Goal: Task Accomplishment & Management: Complete application form

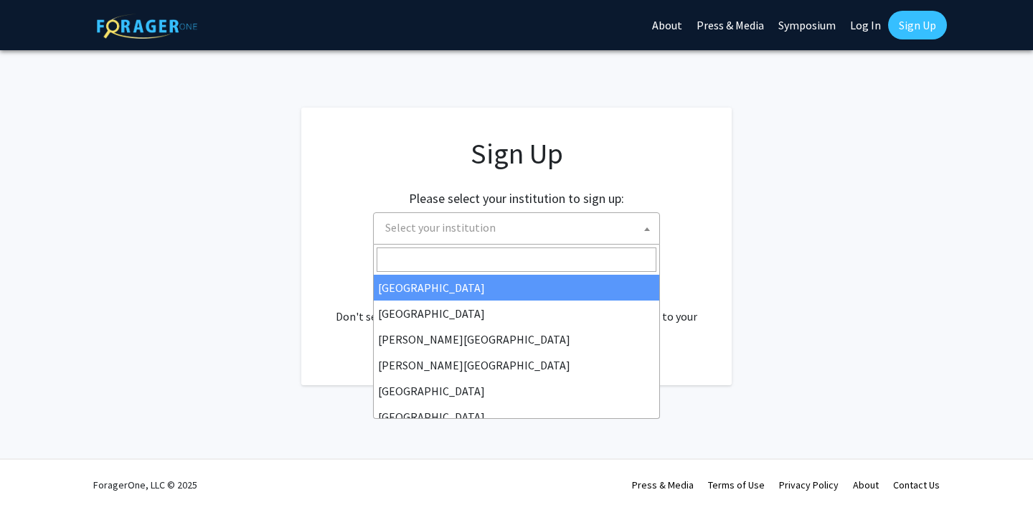
click at [521, 237] on span "Select your institution" at bounding box center [519, 227] width 280 height 29
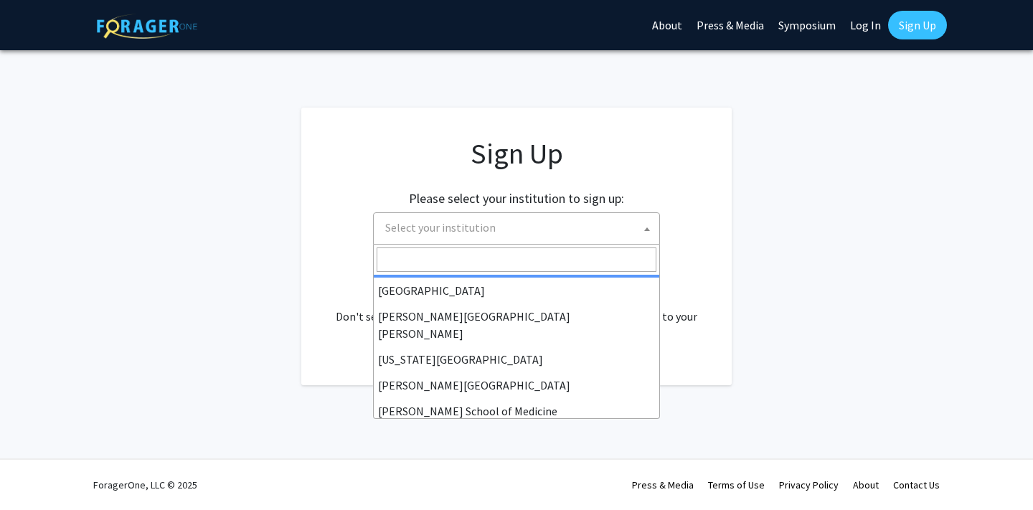
scroll to position [265, 0]
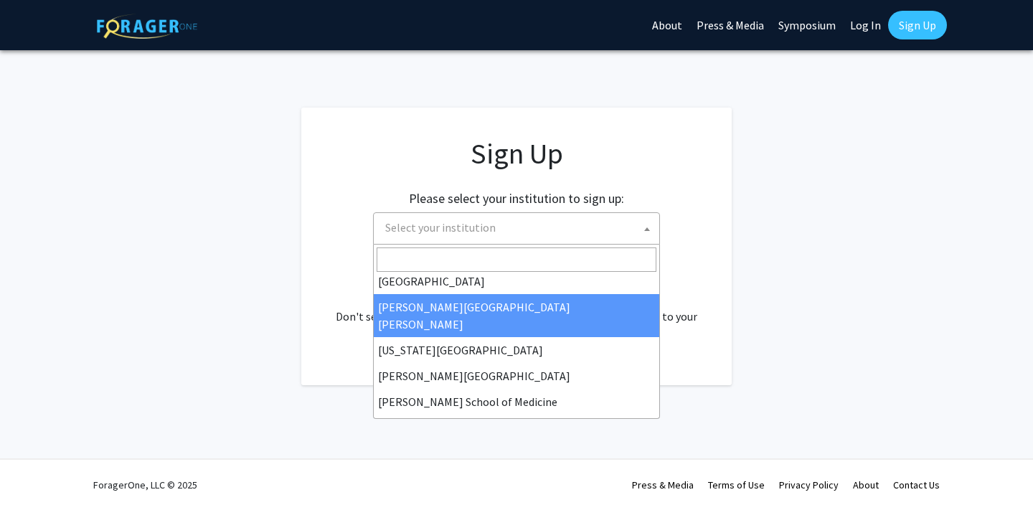
select select "1"
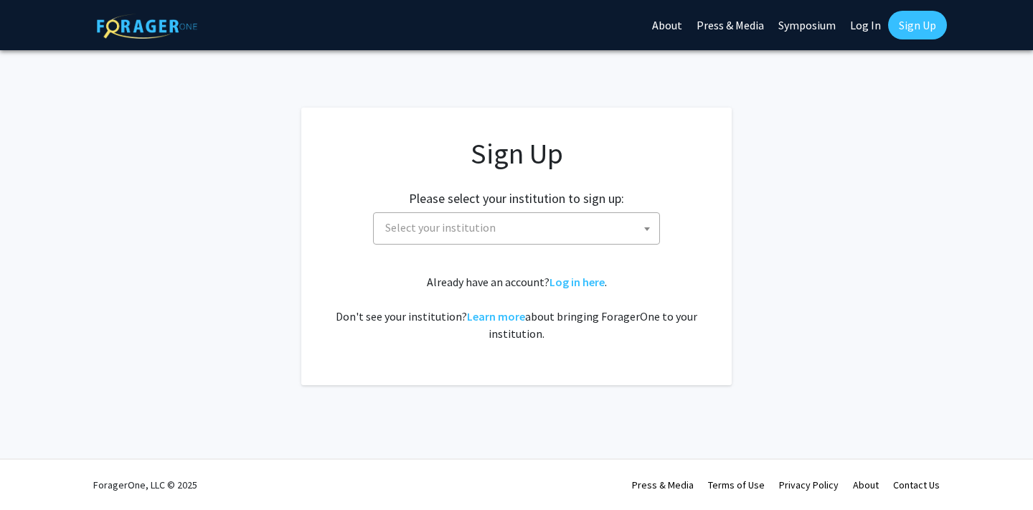
click at [572, 231] on span "Select your institution" at bounding box center [519, 227] width 280 height 29
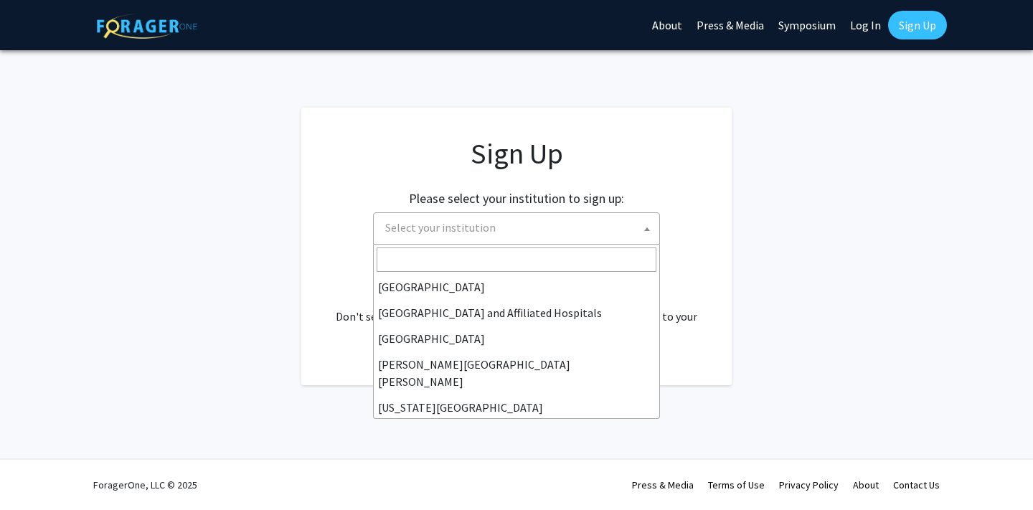
scroll to position [207, 0]
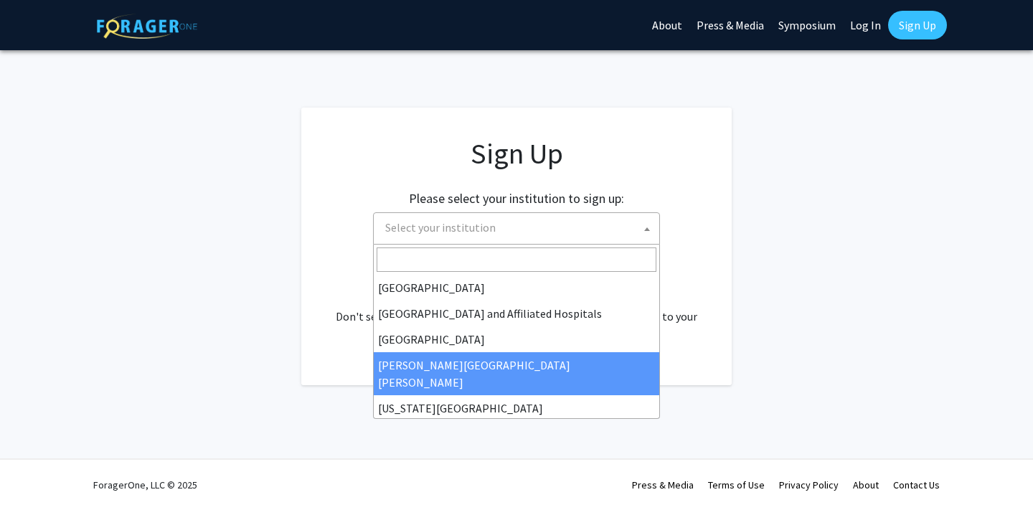
select select "1"
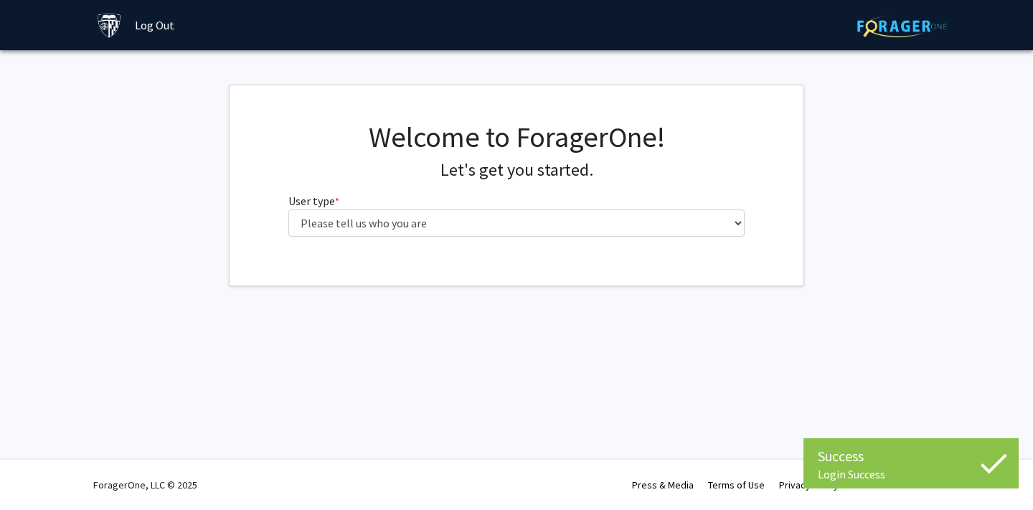
click at [782, 106] on div "Welcome to ForagerOne! Let's get you started. User type * required Please tell …" at bounding box center [516, 185] width 574 height 200
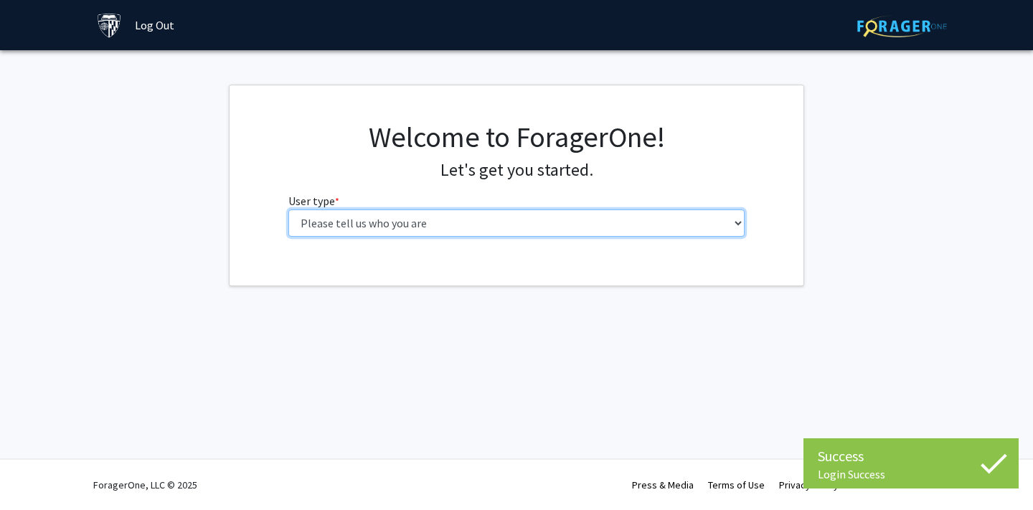
click at [534, 212] on select "Please tell us who you are Undergraduate Student Master's Student Doctoral Cand…" at bounding box center [516, 222] width 457 height 27
select select "2: masters"
click at [288, 209] on select "Please tell us who you are Undergraduate Student Master's Student Doctoral Cand…" at bounding box center [516, 222] width 457 height 27
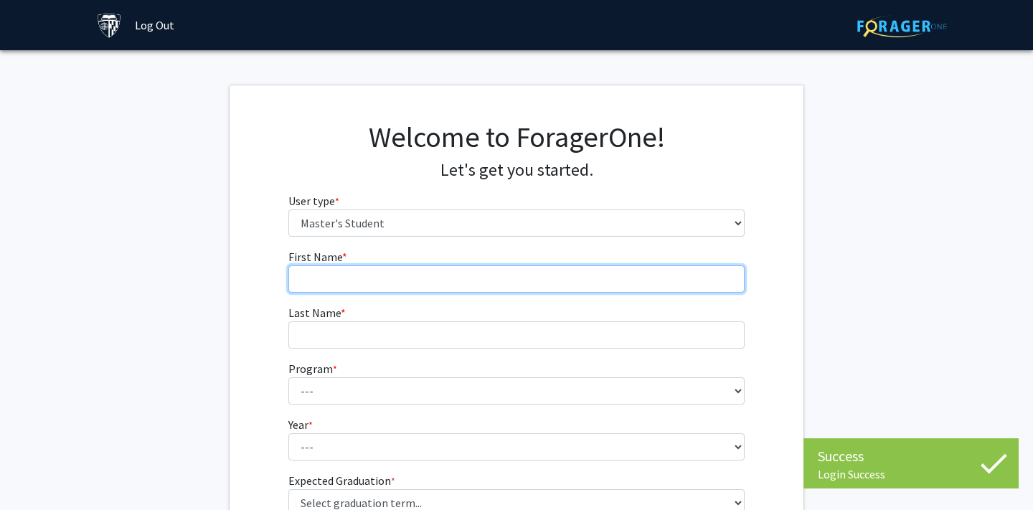
click at [451, 267] on input "First Name * required" at bounding box center [516, 278] width 457 height 27
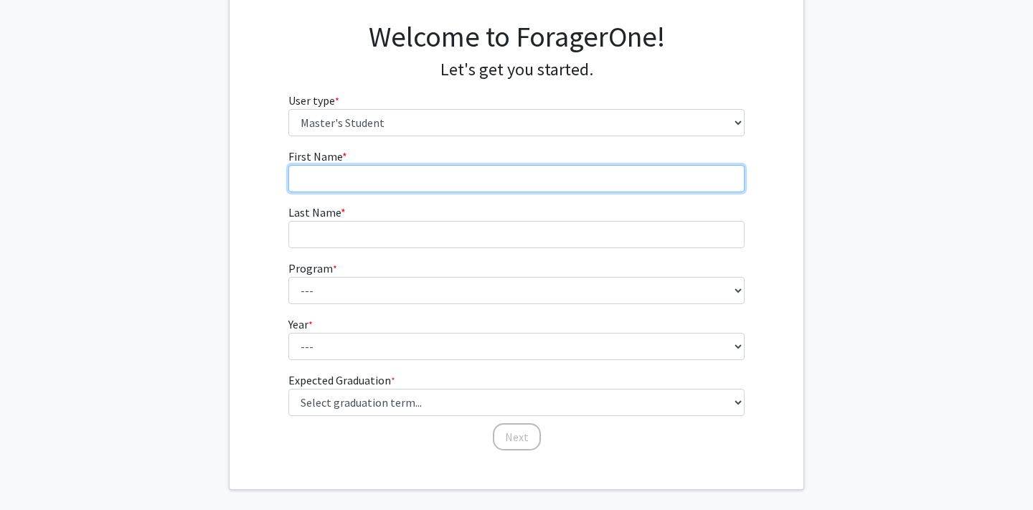
scroll to position [96, 0]
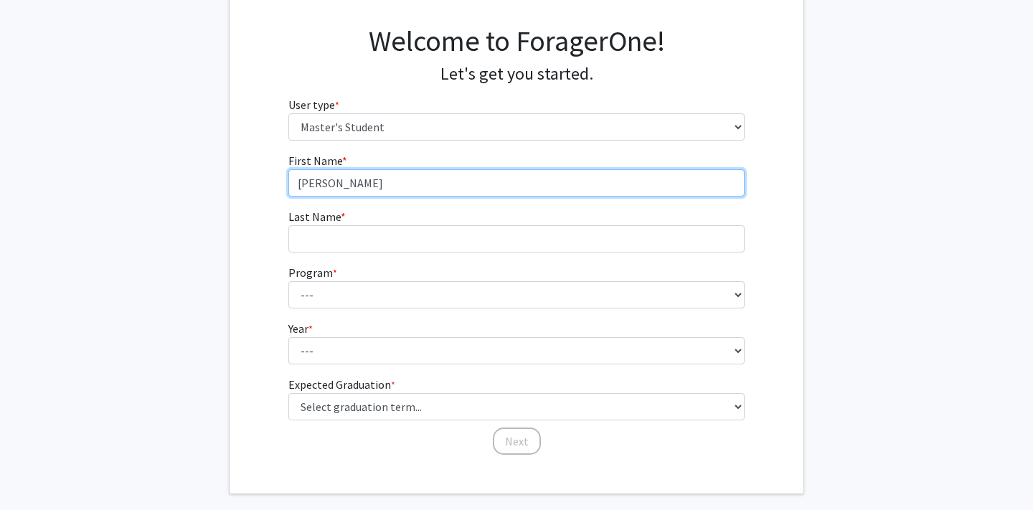
type input "[PERSON_NAME]"
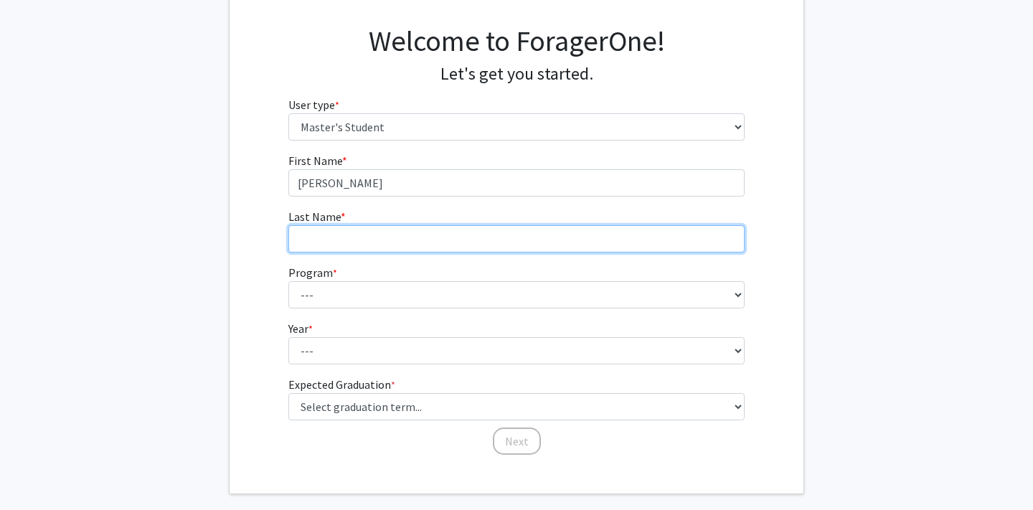
click at [407, 239] on input "Last Name * required" at bounding box center [516, 238] width 457 height 27
type input "[PERSON_NAME]"
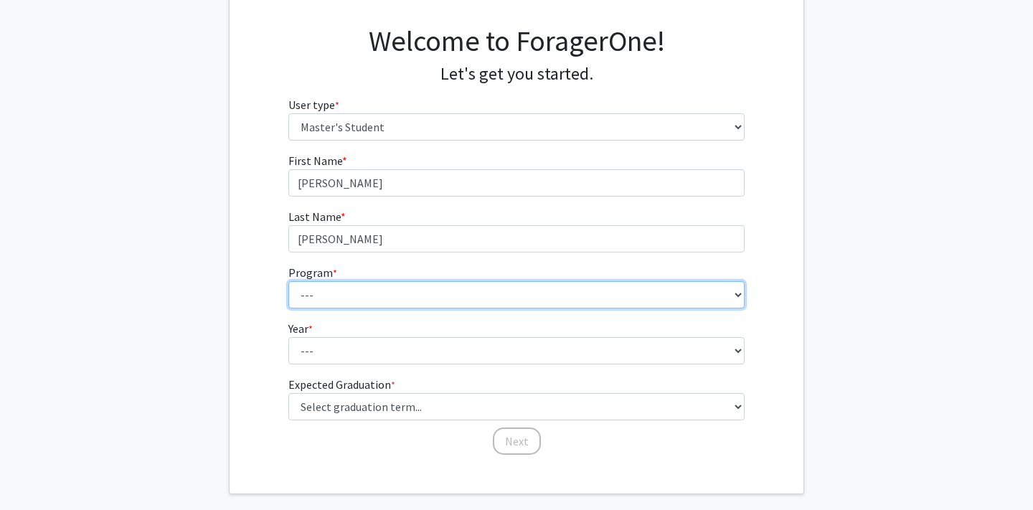
click at [333, 284] on select "--- Anatomy Education Applied and Computational Mathematics Applied Biomedical …" at bounding box center [516, 294] width 457 height 27
select select "8: 7"
click at [288, 281] on select "--- Anatomy Education Applied and Computational Mathematics Applied Biomedical …" at bounding box center [516, 294] width 457 height 27
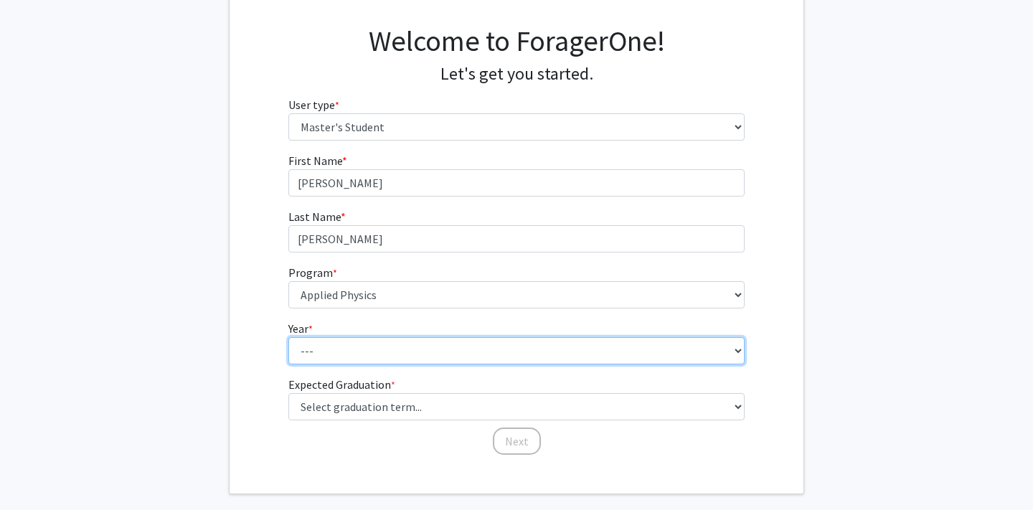
click at [328, 339] on select "--- First Year Second Year" at bounding box center [516, 350] width 457 height 27
select select "1: first_year"
click at [288, 337] on select "--- First Year Second Year" at bounding box center [516, 350] width 457 height 27
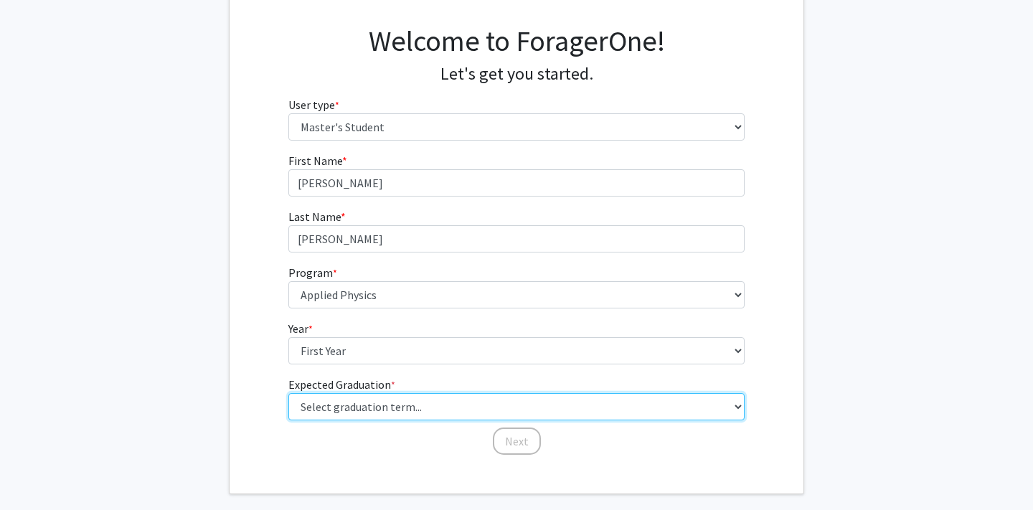
click at [387, 402] on select "Select graduation term... Spring 2025 Summer 2025 Fall 2025 Winter 2025 Spring …" at bounding box center [516, 406] width 457 height 27
select select "13: spring_2028"
click at [288, 393] on select "Select graduation term... Spring 2025 Summer 2025 Fall 2025 Winter 2025 Spring …" at bounding box center [516, 406] width 457 height 27
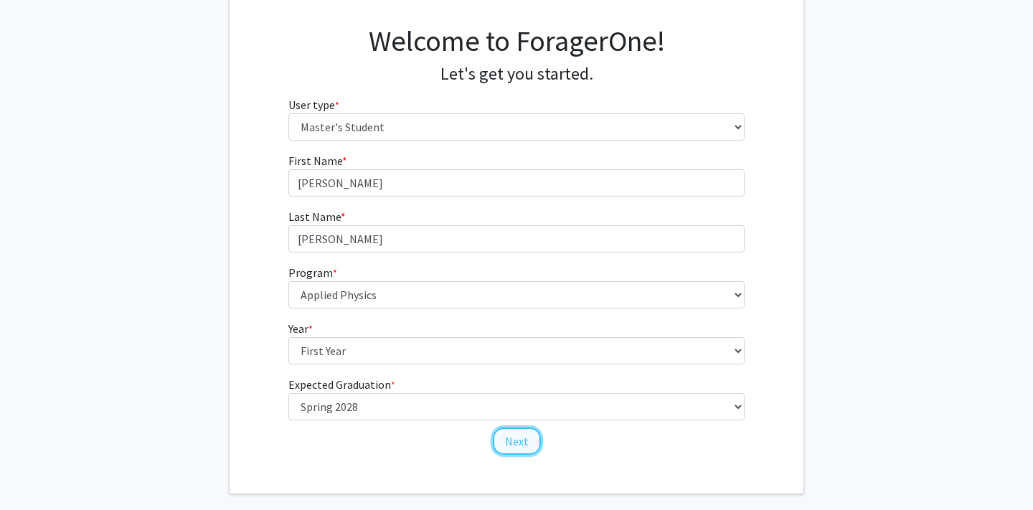
click at [525, 435] on button "Next" at bounding box center [517, 440] width 48 height 27
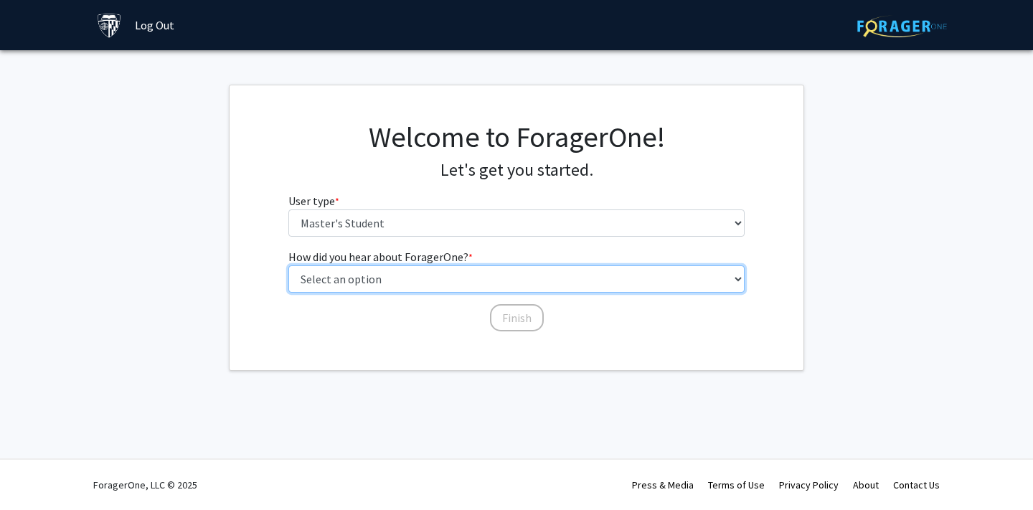
click at [478, 285] on select "Select an option Peer/student recommendation Faculty/staff recommendation Unive…" at bounding box center [516, 278] width 457 height 27
select select "3: university_website"
click at [288, 265] on select "Select an option Peer/student recommendation Faculty/staff recommendation Unive…" at bounding box center [516, 278] width 457 height 27
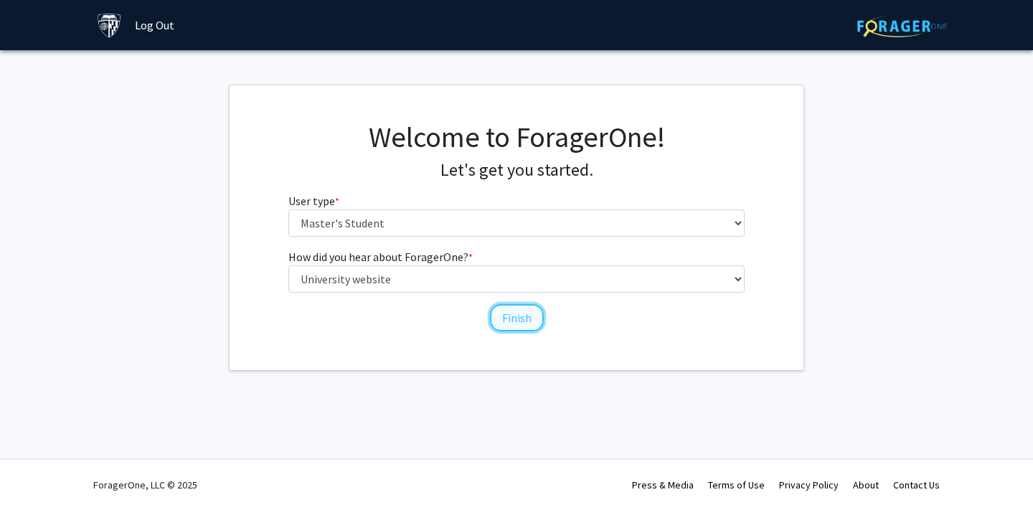
click at [536, 318] on button "Finish" at bounding box center [517, 317] width 54 height 27
